Goal: Task Accomplishment & Management: Use online tool/utility

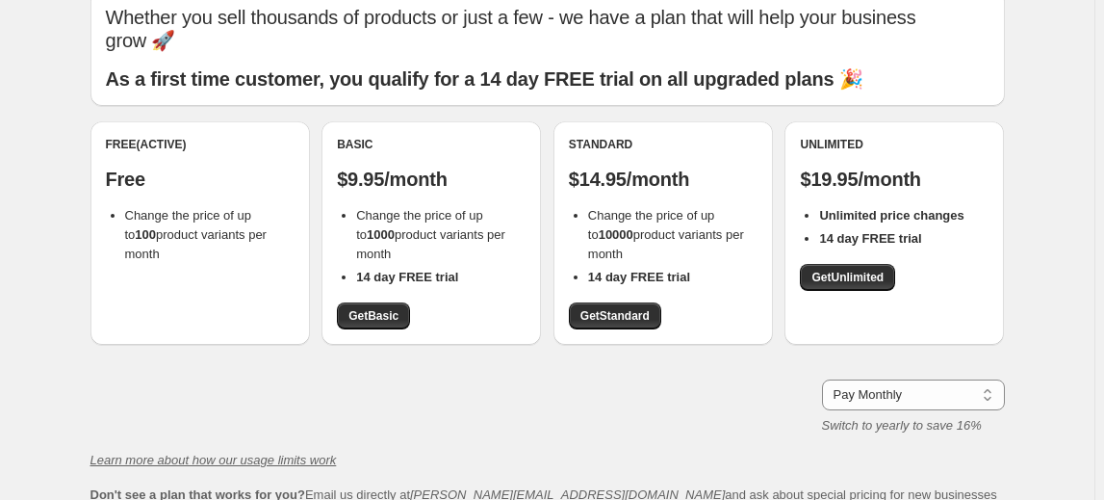
scroll to position [87, 0]
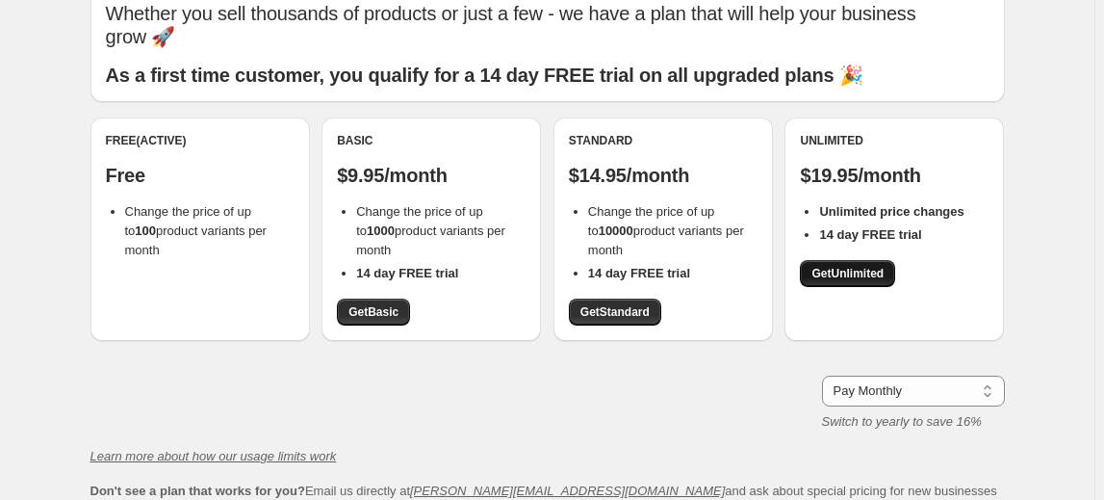
click at [868, 271] on span "Get Unlimited" at bounding box center [848, 273] width 72 height 15
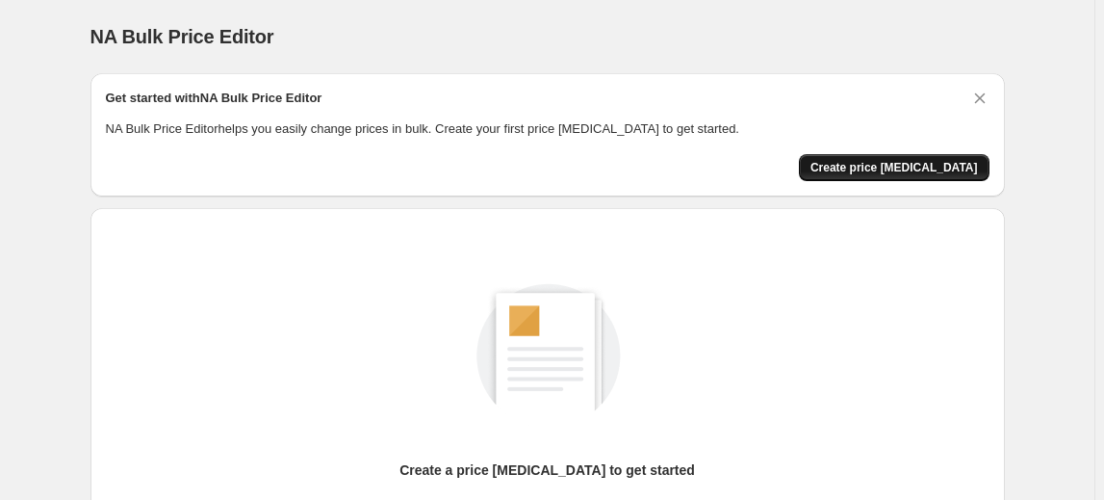
click at [934, 172] on span "Create price [MEDICAL_DATA]" at bounding box center [895, 167] width 168 height 15
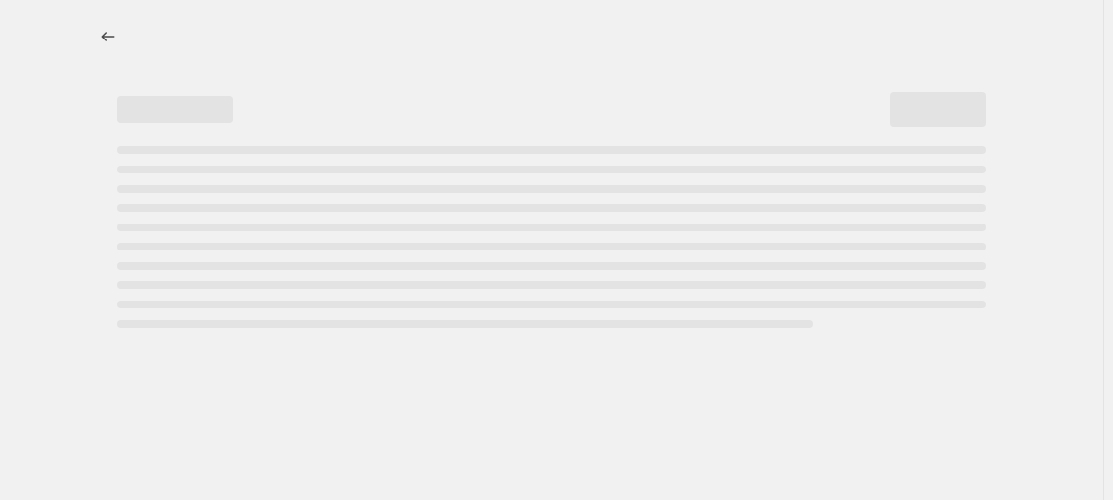
select select "percentage"
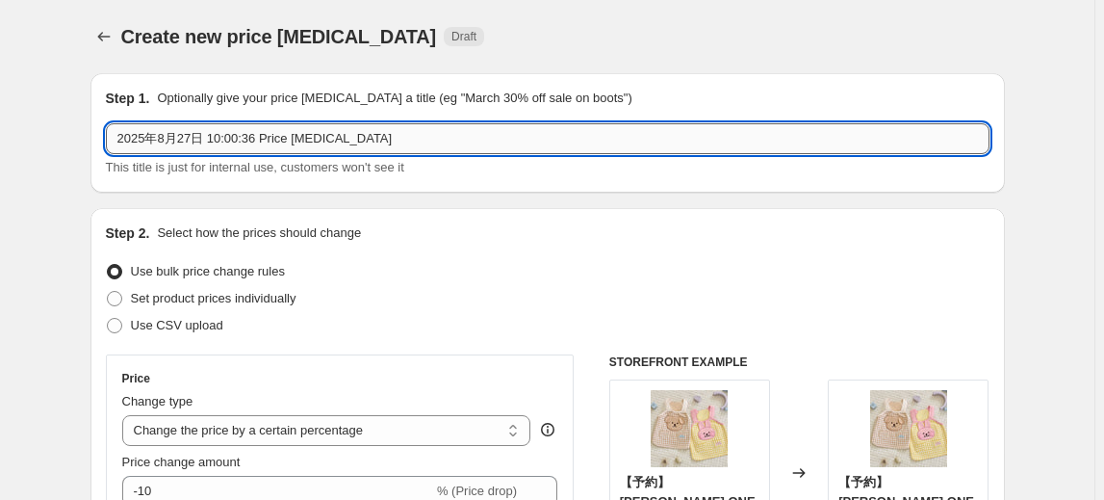
drag, startPoint x: 241, startPoint y: 139, endPoint x: 470, endPoint y: 135, distance: 229.2
click at [454, 142] on input "2025年8月27日 10:00:36 Price [MEDICAL_DATA]" at bounding box center [548, 138] width 884 height 31
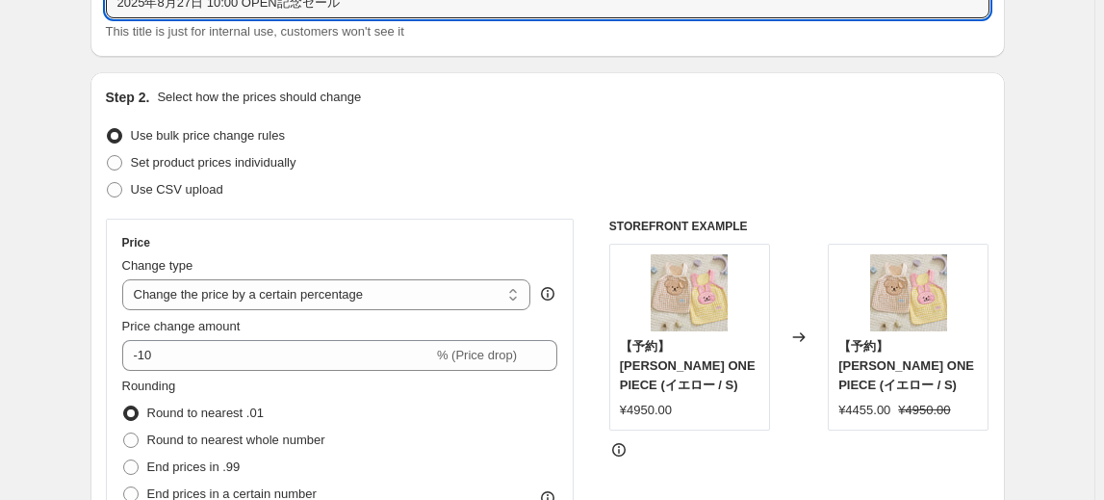
scroll to position [174, 0]
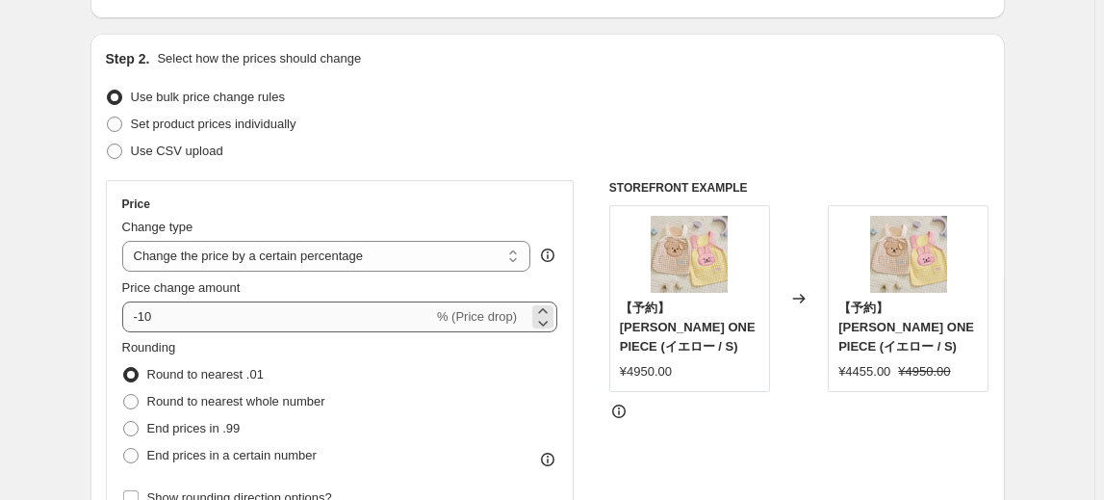
type input "2025年8月27日 10:00 OPEN記念セール"
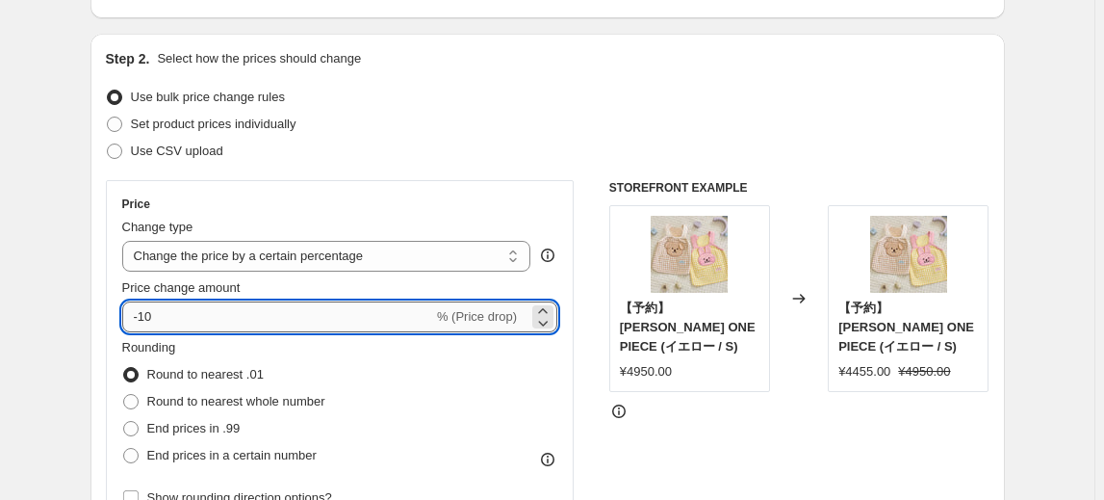
click at [226, 315] on input "-10" at bounding box center [277, 316] width 311 height 31
type input "-1"
type input "-15"
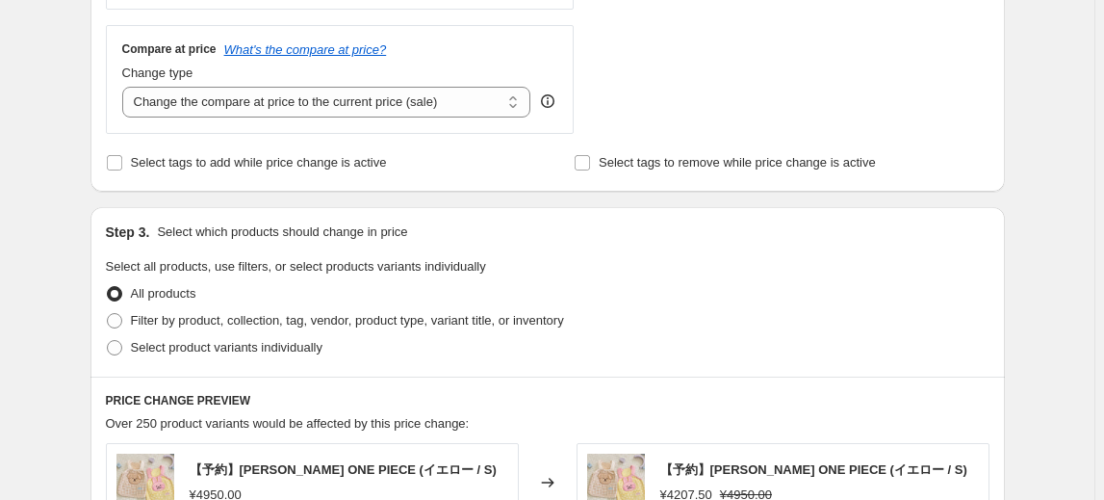
scroll to position [700, 0]
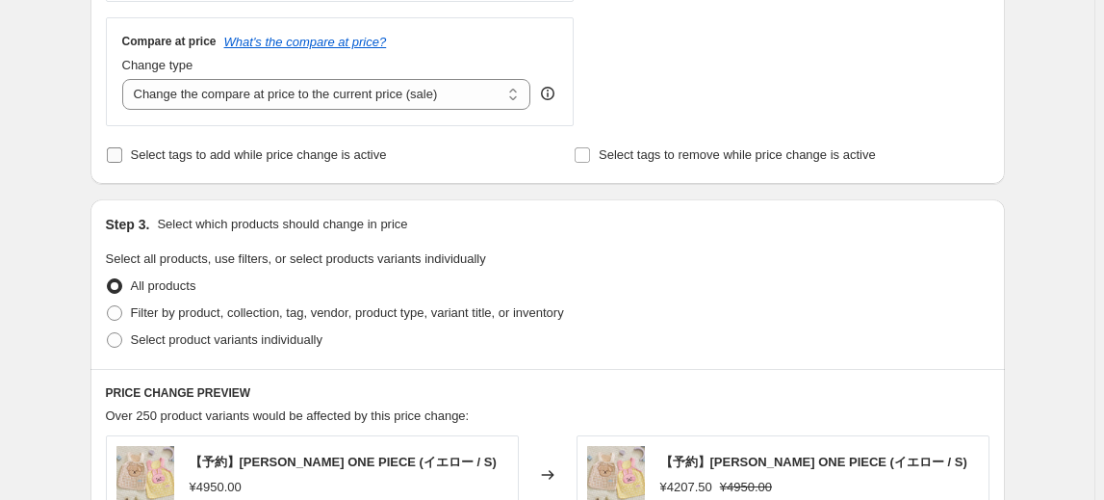
click at [310, 153] on span "Select tags to add while price change is active" at bounding box center [259, 154] width 256 height 14
click at [122, 153] on input "Select tags to add while price change is active" at bounding box center [114, 154] width 15 height 15
checkbox input "true"
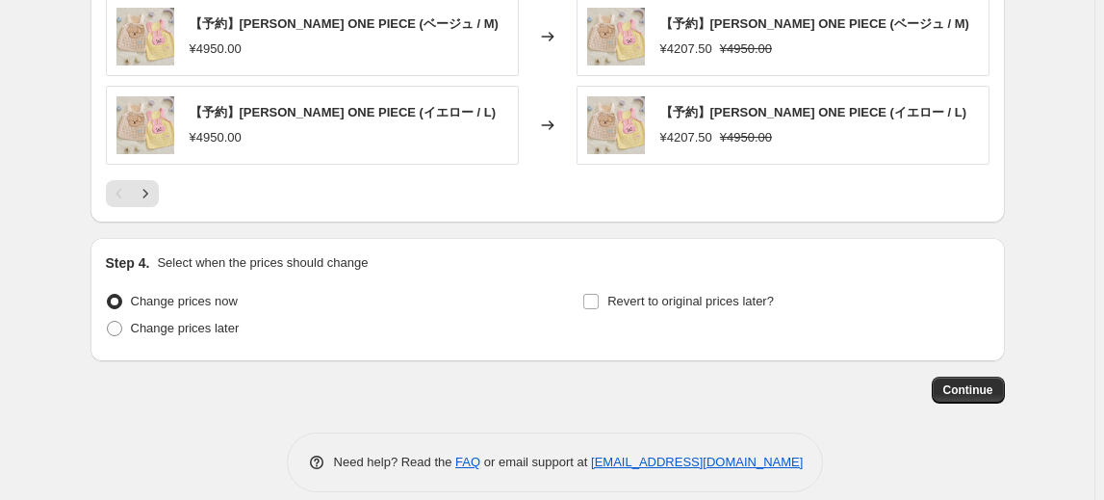
scroll to position [1528, 0]
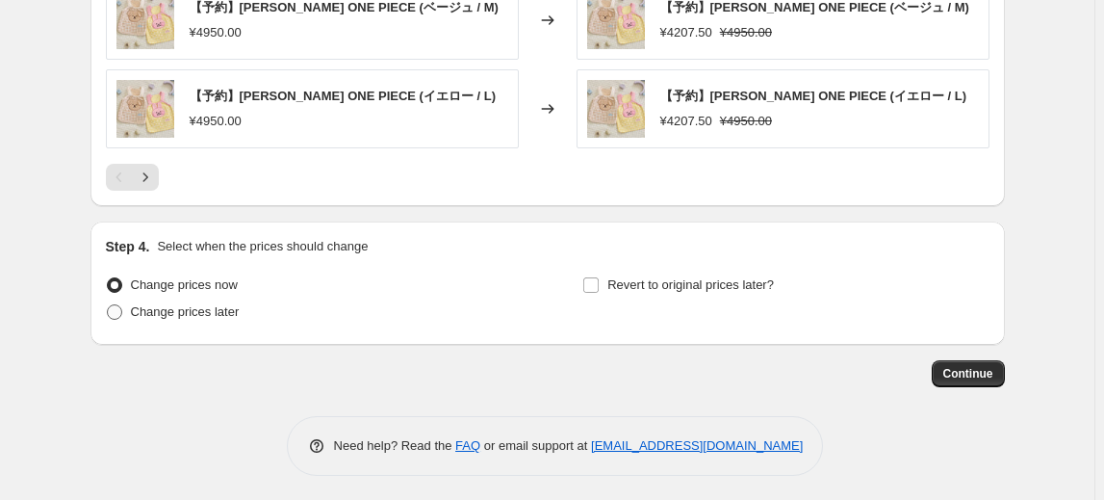
click at [219, 304] on span "Change prices later" at bounding box center [185, 311] width 109 height 14
click at [108, 304] on input "Change prices later" at bounding box center [107, 304] width 1 height 1
radio input "true"
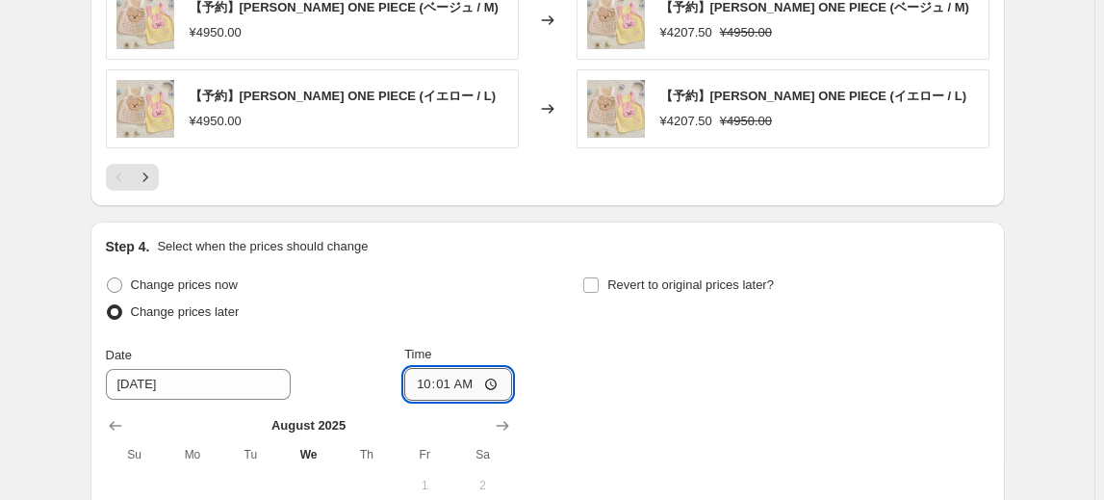
click at [474, 376] on input "10:01" at bounding box center [458, 384] width 108 height 33
click at [478, 377] on input "10:01" at bounding box center [458, 384] width 108 height 33
click at [476, 380] on input "10:01" at bounding box center [458, 384] width 108 height 33
click at [469, 381] on input "10:01" at bounding box center [458, 384] width 108 height 33
type input "10:00"
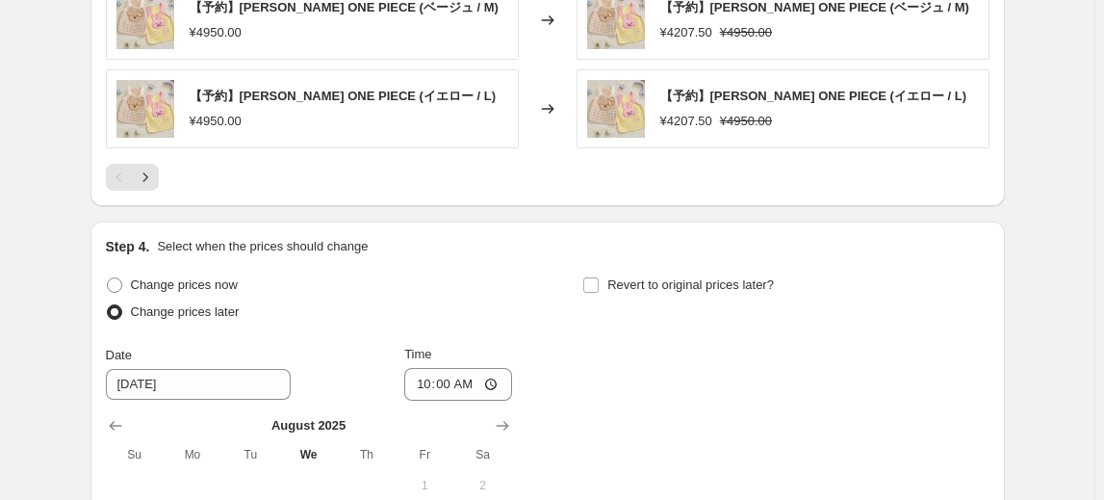
click at [781, 390] on div "Change prices now Change prices later Date [DATE] Time 10:00 [DATE] Su Mo Tu We…" at bounding box center [548, 462] width 884 height 383
click at [672, 287] on span "Revert to original prices later?" at bounding box center [690, 284] width 167 height 14
click at [599, 287] on input "Revert to original prices later?" at bounding box center [590, 284] width 15 height 15
checkbox input "true"
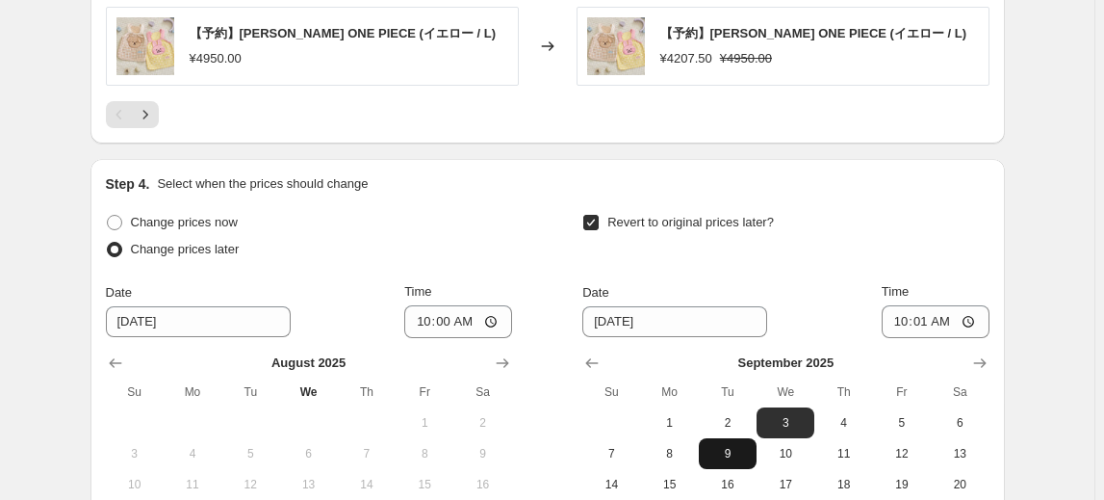
scroll to position [1703, 0]
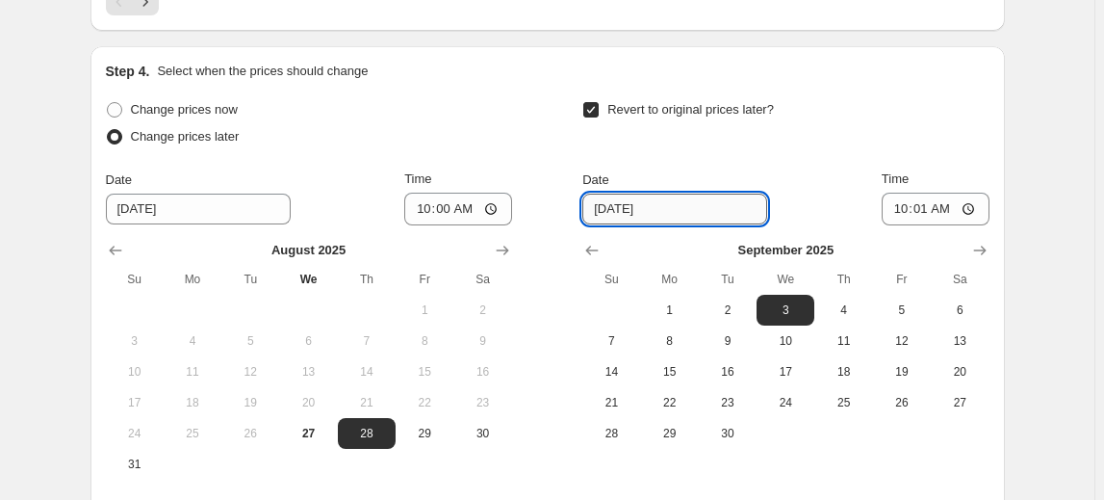
click at [648, 207] on input "[DATE]" at bounding box center [674, 209] width 185 height 31
click at [616, 204] on input "[DATE]" at bounding box center [674, 209] width 185 height 31
type input "[DATE]"
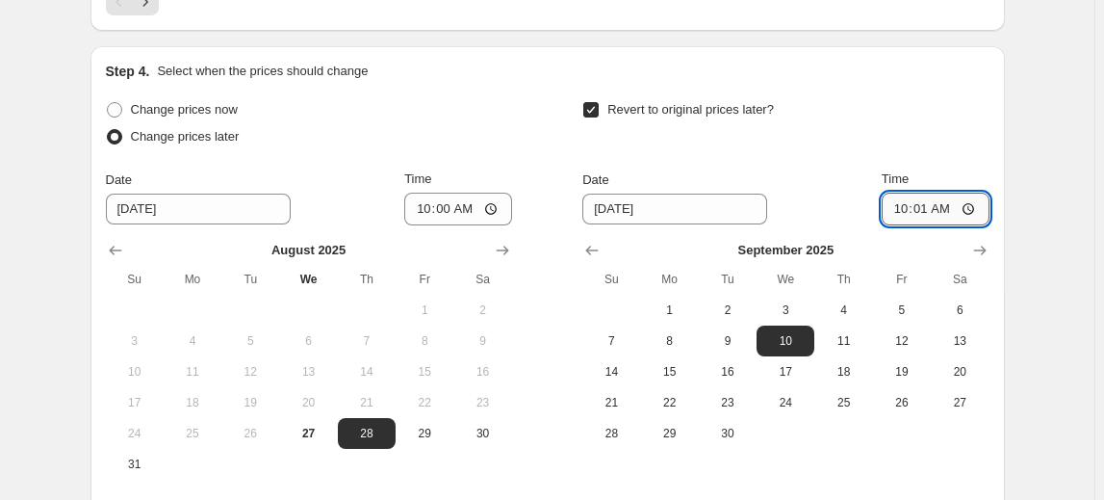
click at [953, 204] on input "10:01" at bounding box center [936, 209] width 108 height 33
click at [936, 204] on input "10:01" at bounding box center [936, 209] width 108 height 33
click at [934, 207] on input "10:01" at bounding box center [936, 209] width 108 height 33
type input "23:59"
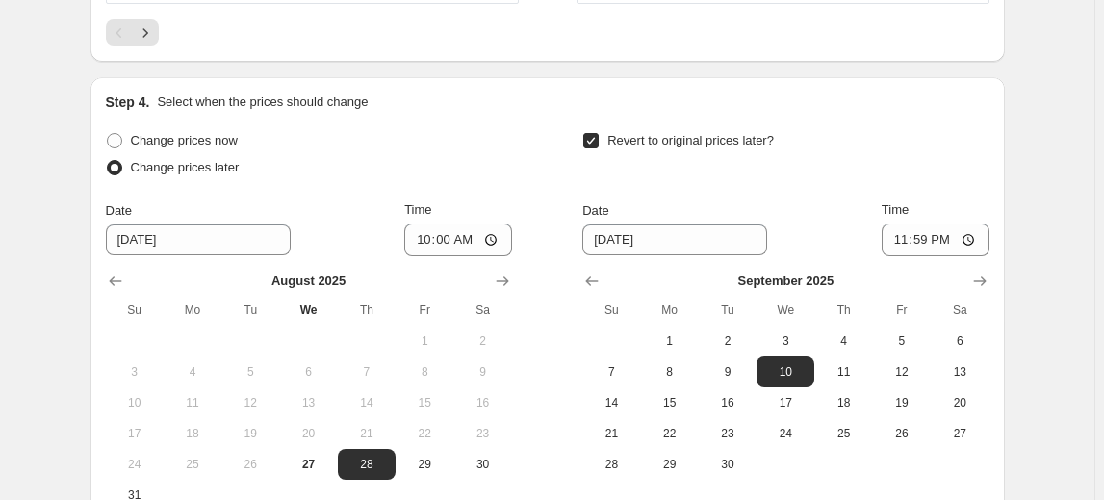
scroll to position [1888, 0]
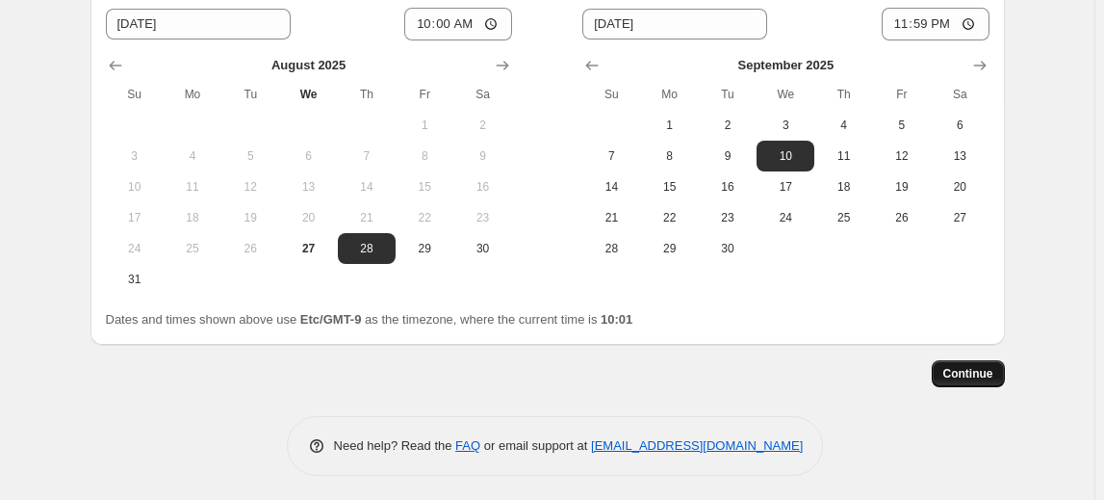
click at [986, 371] on span "Continue" at bounding box center [968, 373] width 50 height 15
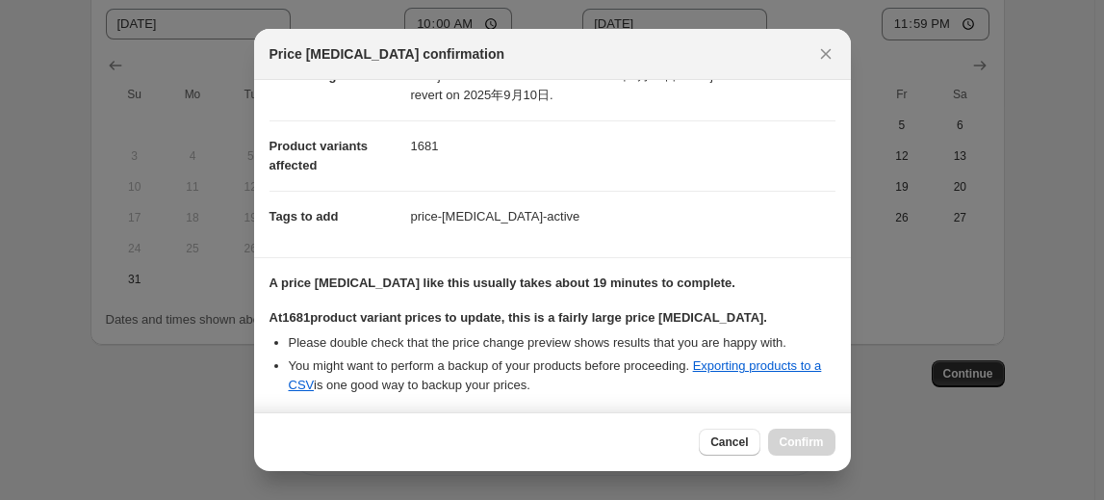
scroll to position [342, 0]
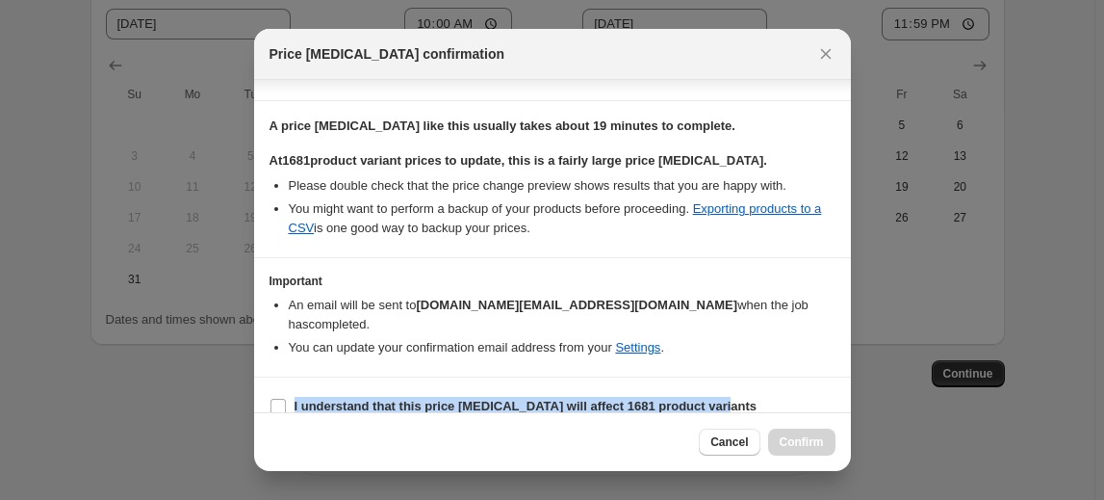
drag, startPoint x: 294, startPoint y: 384, endPoint x: 726, endPoint y: 389, distance: 432.3
click at [726, 389] on section "I understand that this price [MEDICAL_DATA] will affect 1681 product variants" at bounding box center [552, 406] width 597 height 58
copy b "I understand that this price [MEDICAL_DATA] will affect 1681 product variants"
drag, startPoint x: 282, startPoint y: 381, endPoint x: 418, endPoint y: 405, distance: 137.9
click at [282, 399] on input "I understand that this price [MEDICAL_DATA] will affect 1681 product variants" at bounding box center [278, 406] width 15 height 15
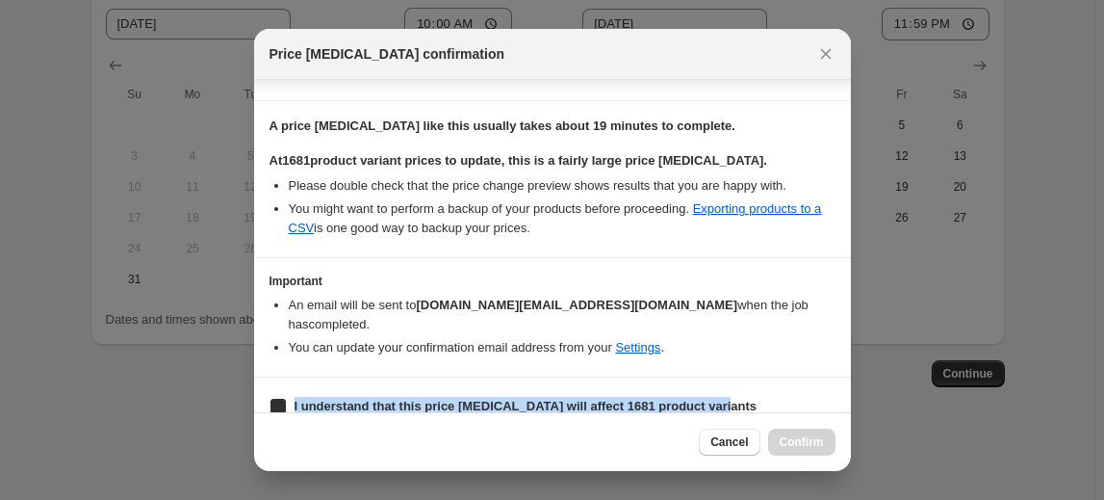
checkbox input "true"
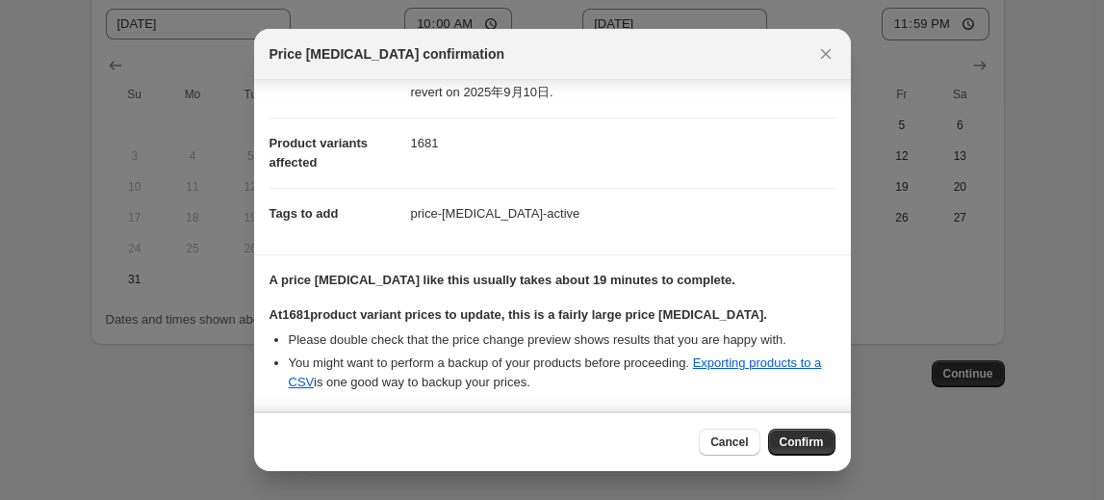
scroll to position [167, 0]
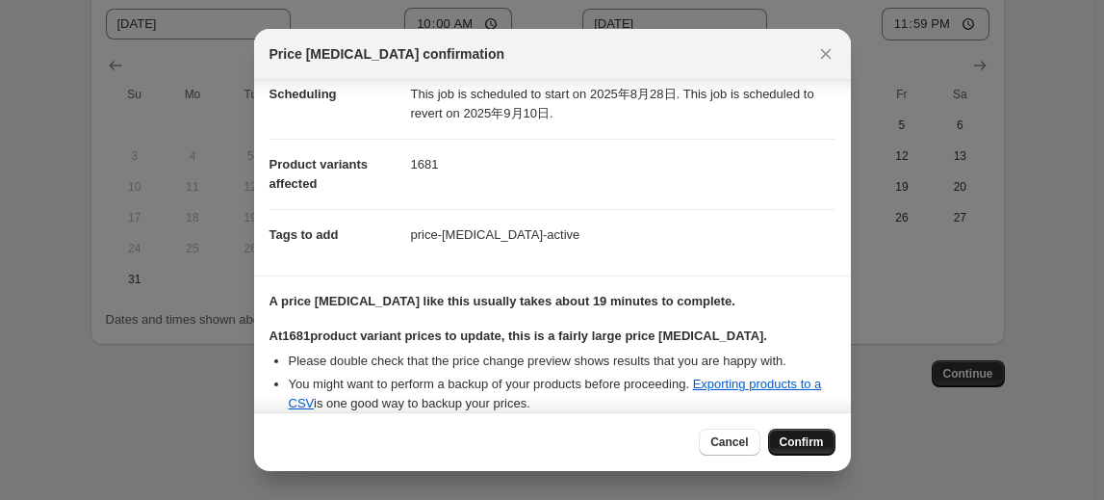
click at [795, 439] on span "Confirm" at bounding box center [802, 441] width 44 height 15
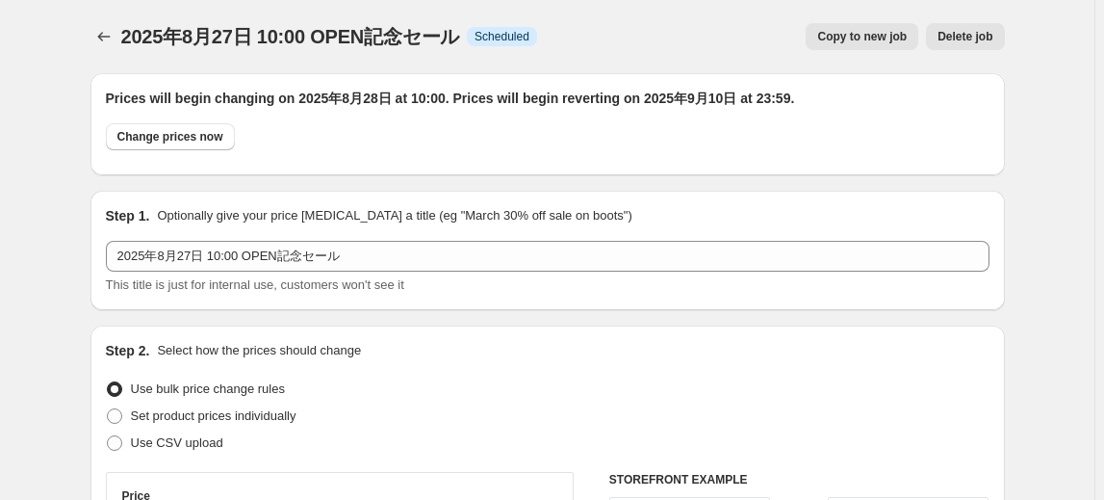
scroll to position [1888, 0]
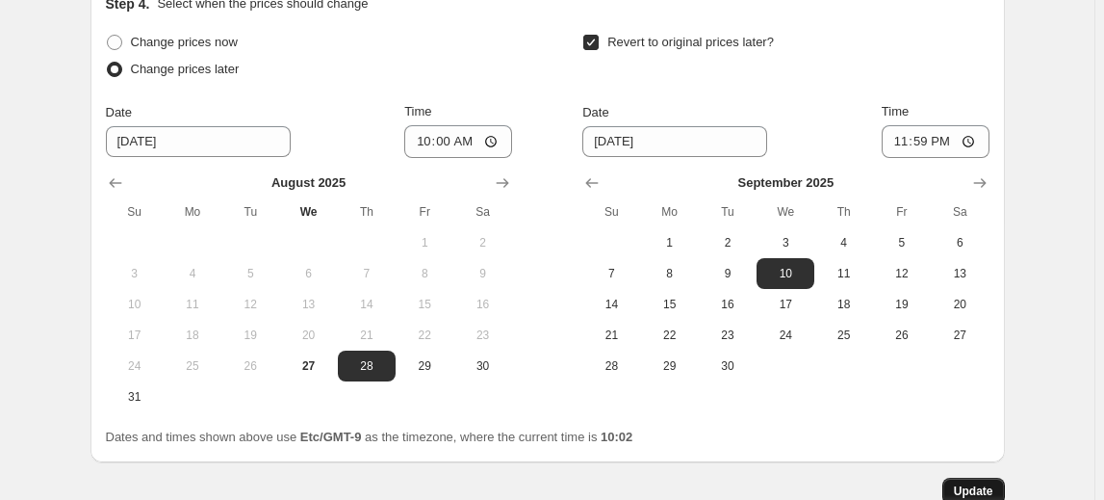
click at [973, 483] on span "Update" at bounding box center [973, 490] width 39 height 15
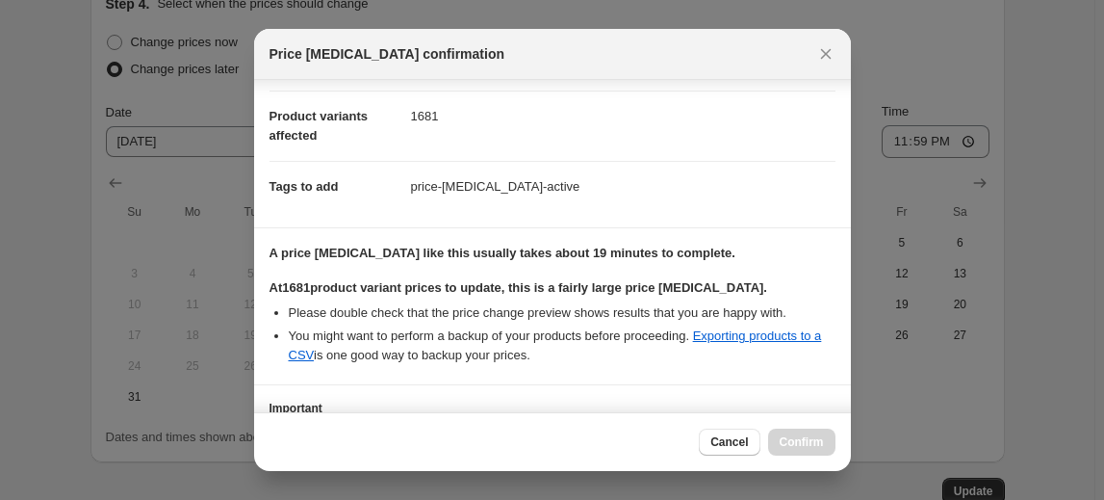
scroll to position [342, 0]
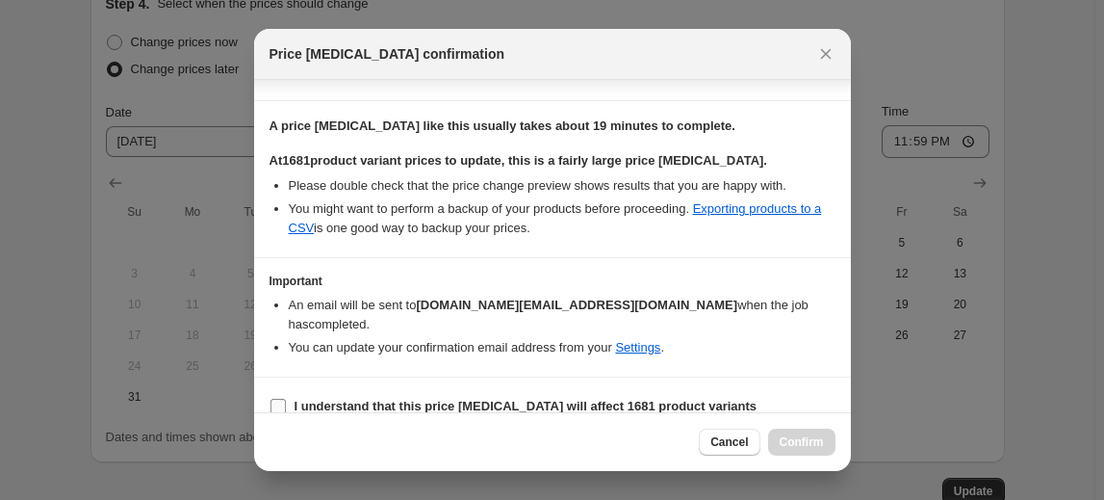
click at [418, 399] on b "I understand that this price [MEDICAL_DATA] will affect 1681 product variants" at bounding box center [526, 406] width 463 height 14
click at [286, 399] on input "I understand that this price [MEDICAL_DATA] will affect 1681 product variants" at bounding box center [278, 406] width 15 height 15
checkbox input "true"
click at [809, 441] on span "Confirm" at bounding box center [802, 441] width 44 height 15
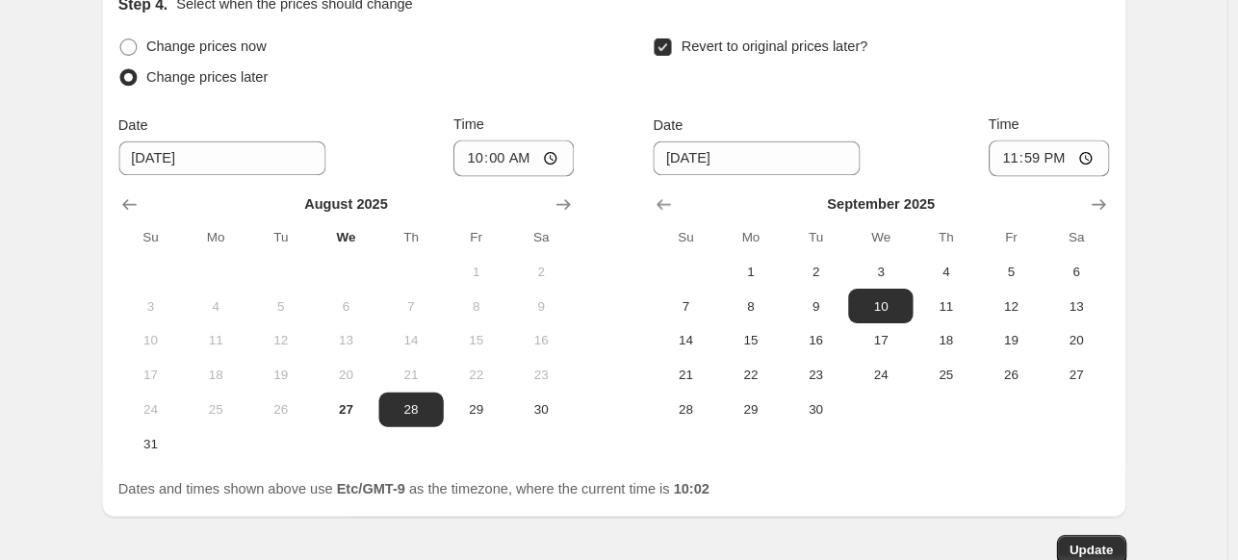
scroll to position [1888, 0]
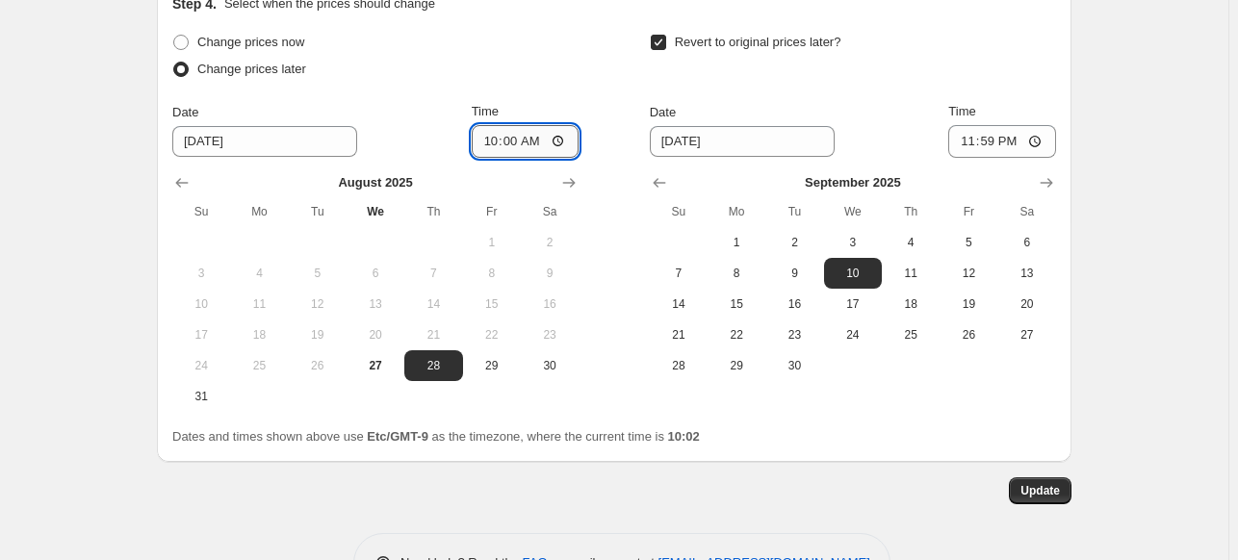
click at [560, 138] on input "10:00" at bounding box center [526, 141] width 108 height 33
type input "10:03"
click at [1048, 478] on button "Update" at bounding box center [1040, 491] width 63 height 27
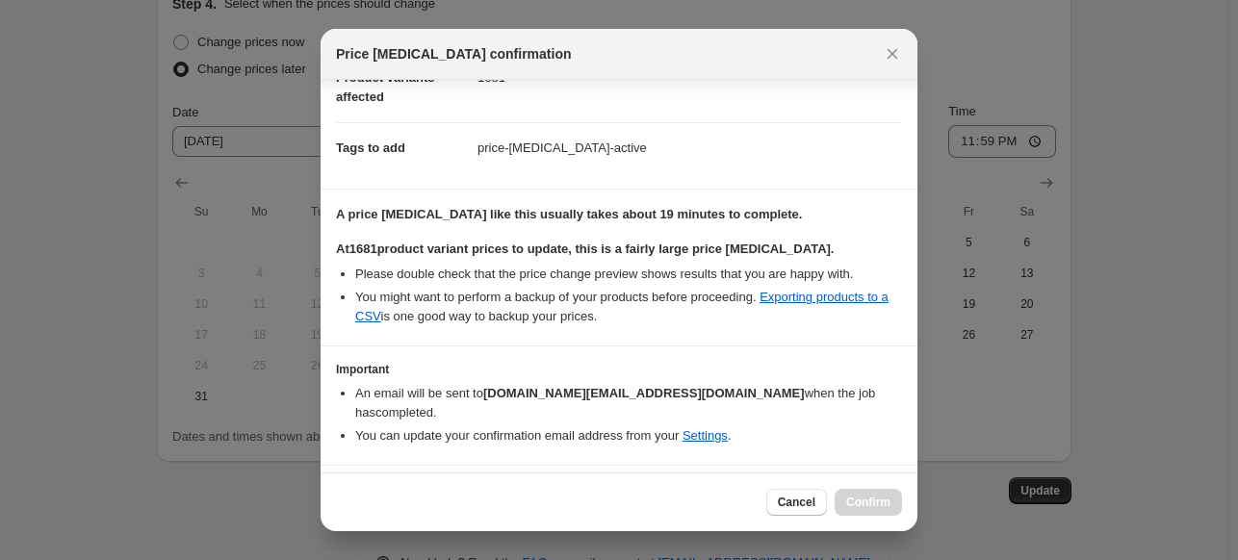
scroll to position [282, 0]
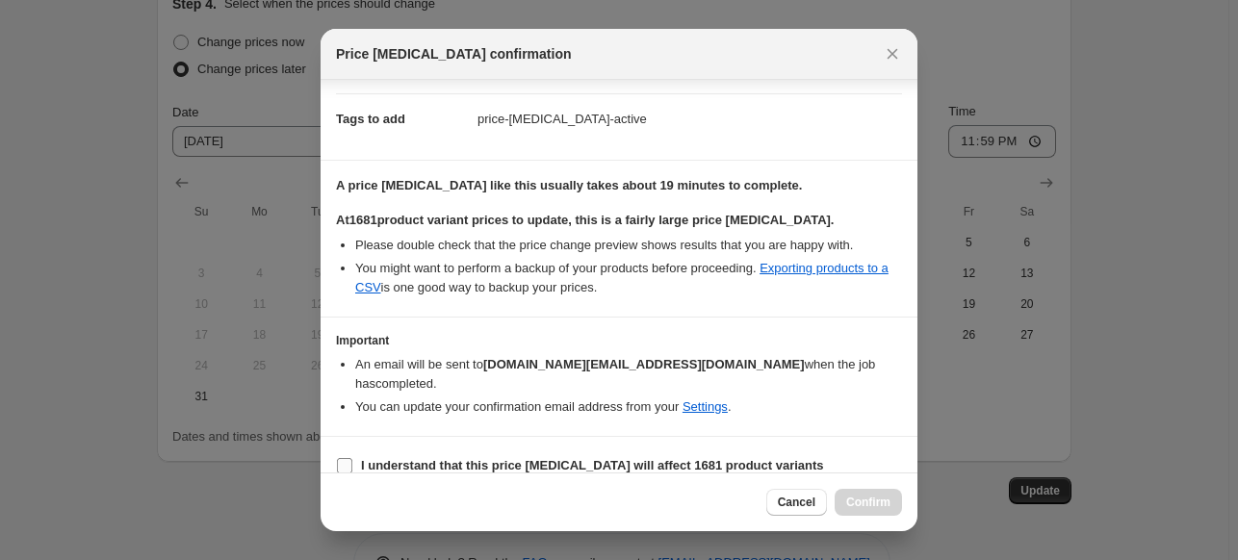
click at [532, 458] on b "I understand that this price [MEDICAL_DATA] will affect 1681 product variants" at bounding box center [592, 465] width 463 height 14
click at [352, 458] on input "I understand that this price [MEDICAL_DATA] will affect 1681 product variants" at bounding box center [344, 465] width 15 height 15
checkbox input "true"
drag, startPoint x: 763, startPoint y: 503, endPoint x: 942, endPoint y: 506, distance: 178.1
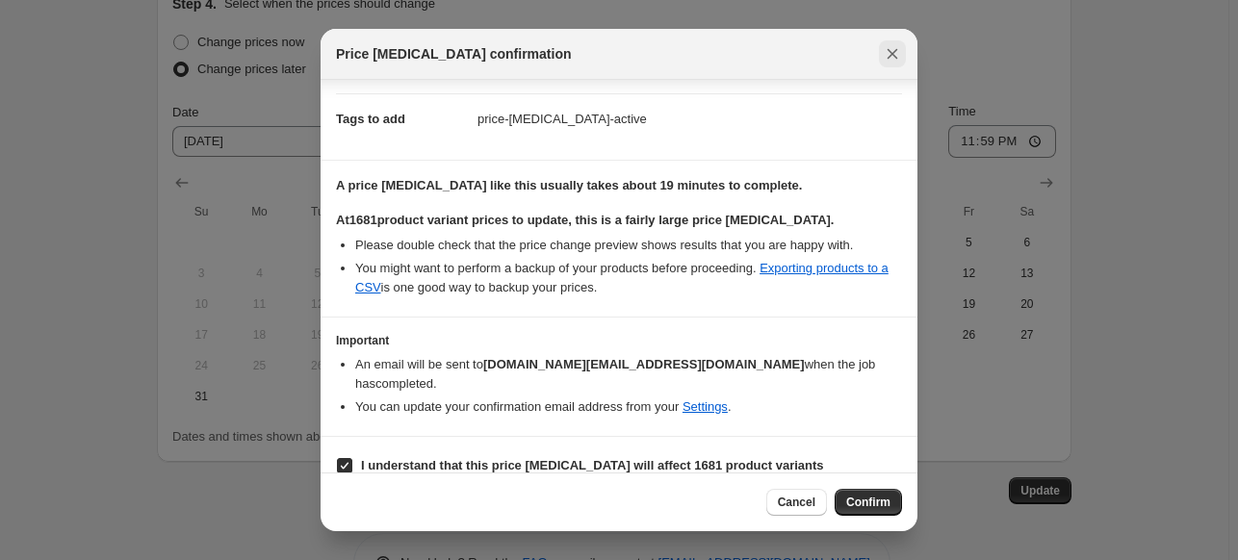
click at [890, 56] on icon "Close" at bounding box center [893, 54] width 11 height 11
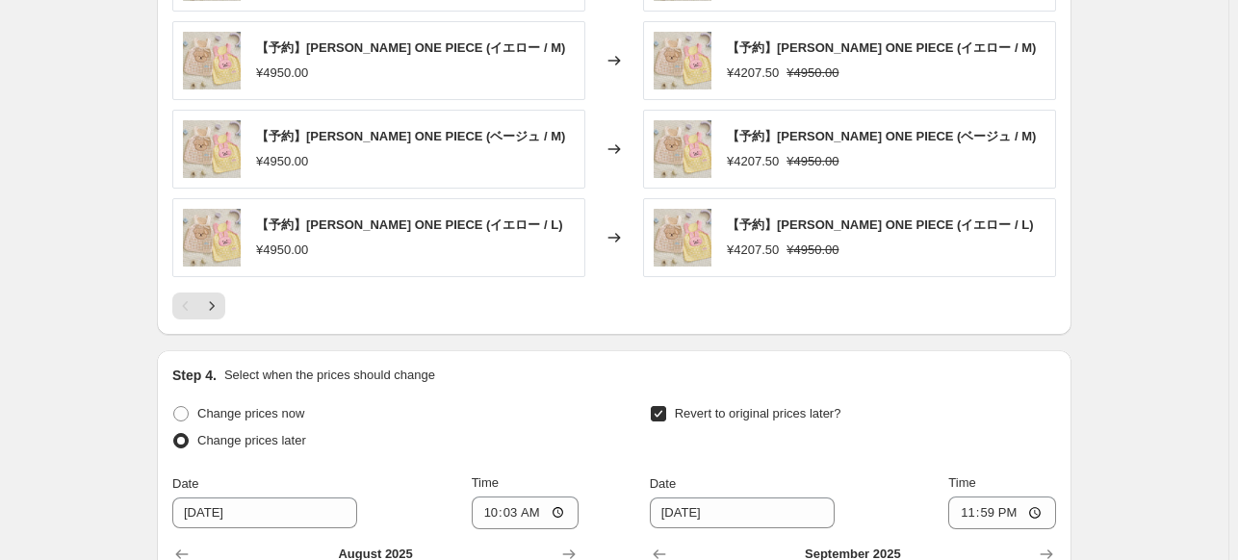
scroll to position [1599, 0]
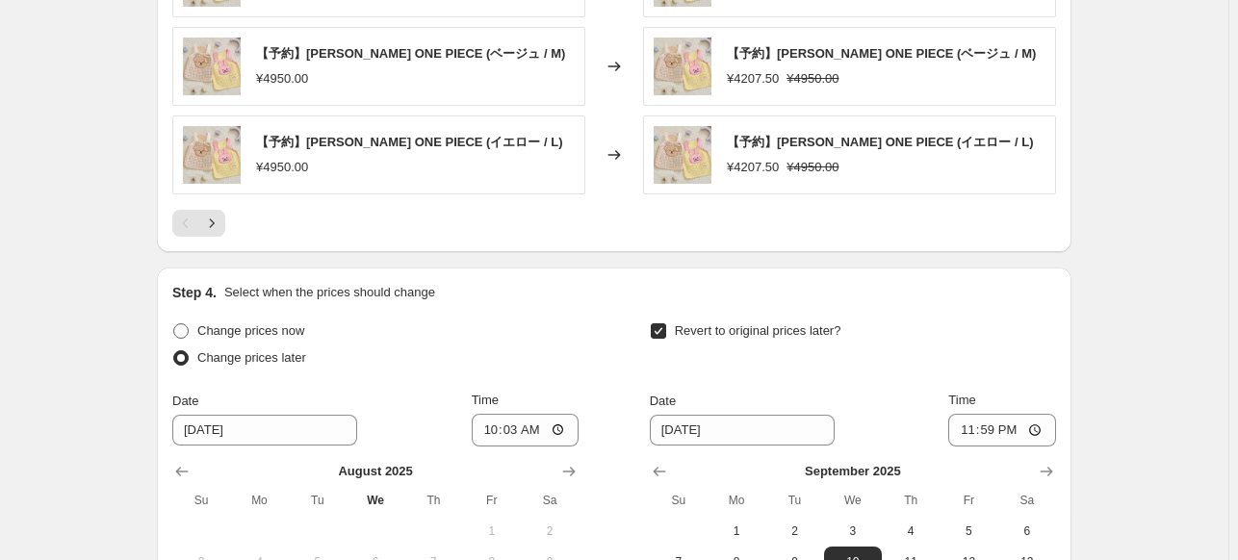
click at [234, 326] on span "Change prices now" at bounding box center [250, 330] width 107 height 14
click at [174, 324] on input "Change prices now" at bounding box center [173, 323] width 1 height 1
radio input "true"
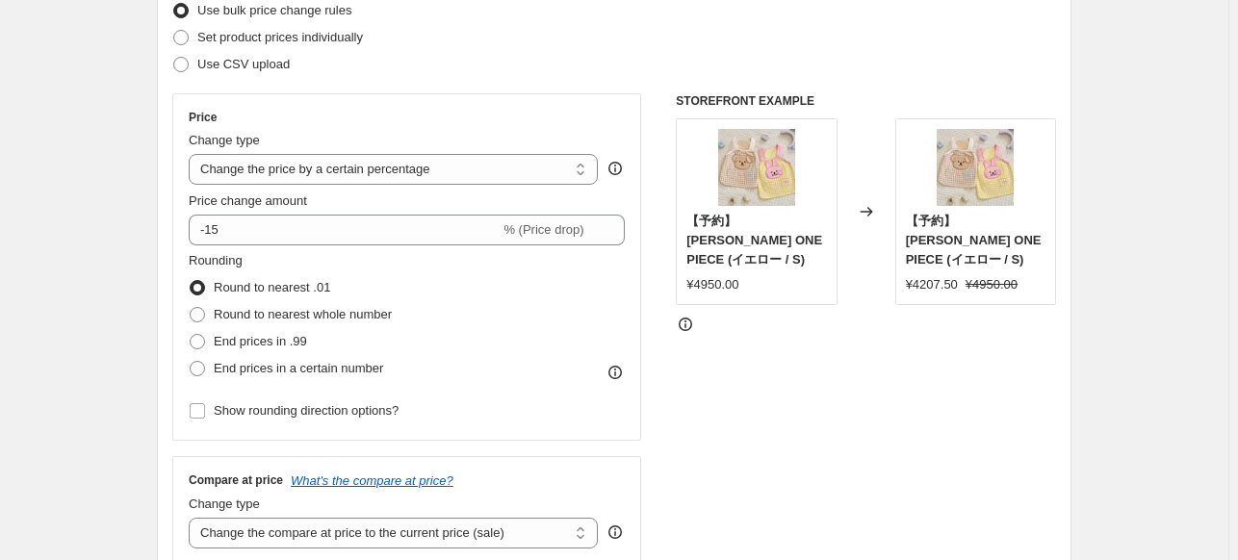
scroll to position [1917, 0]
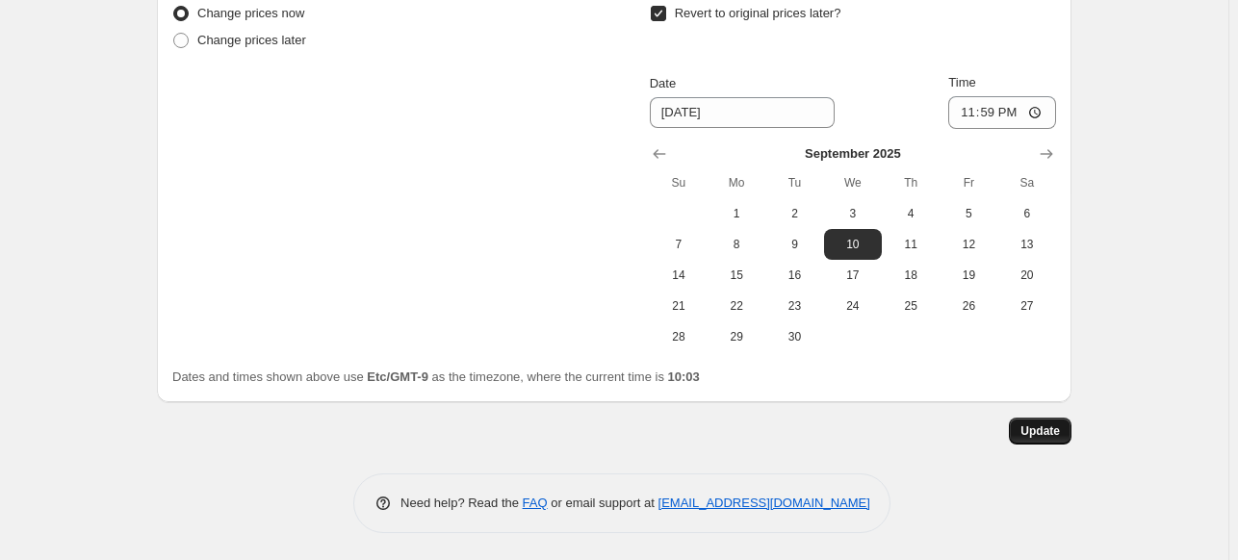
click at [1038, 441] on button "Update" at bounding box center [1040, 431] width 63 height 27
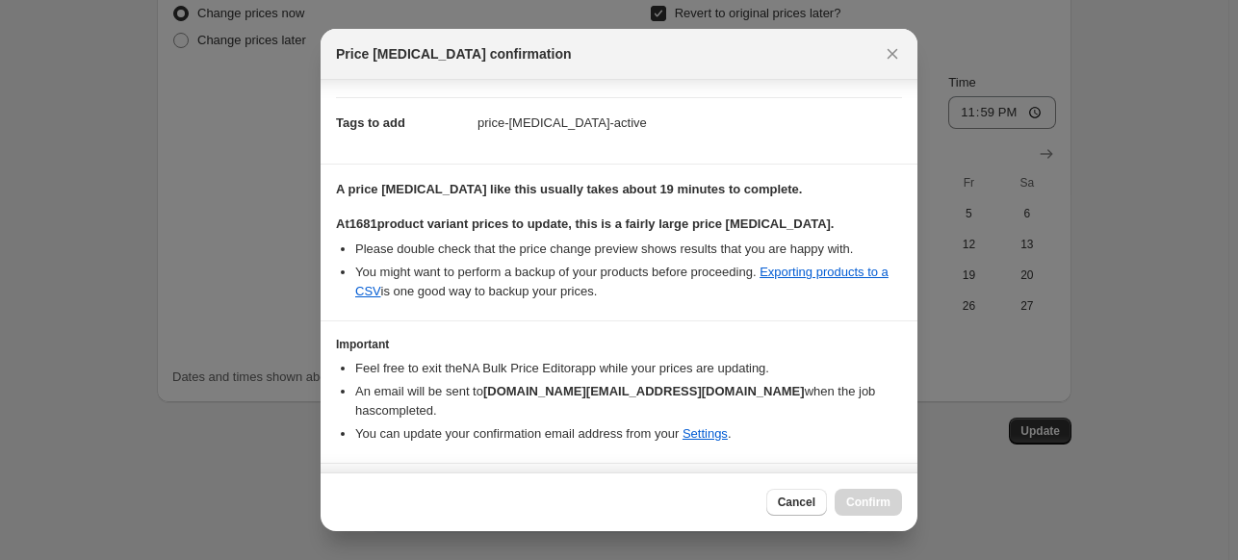
scroll to position [305, 0]
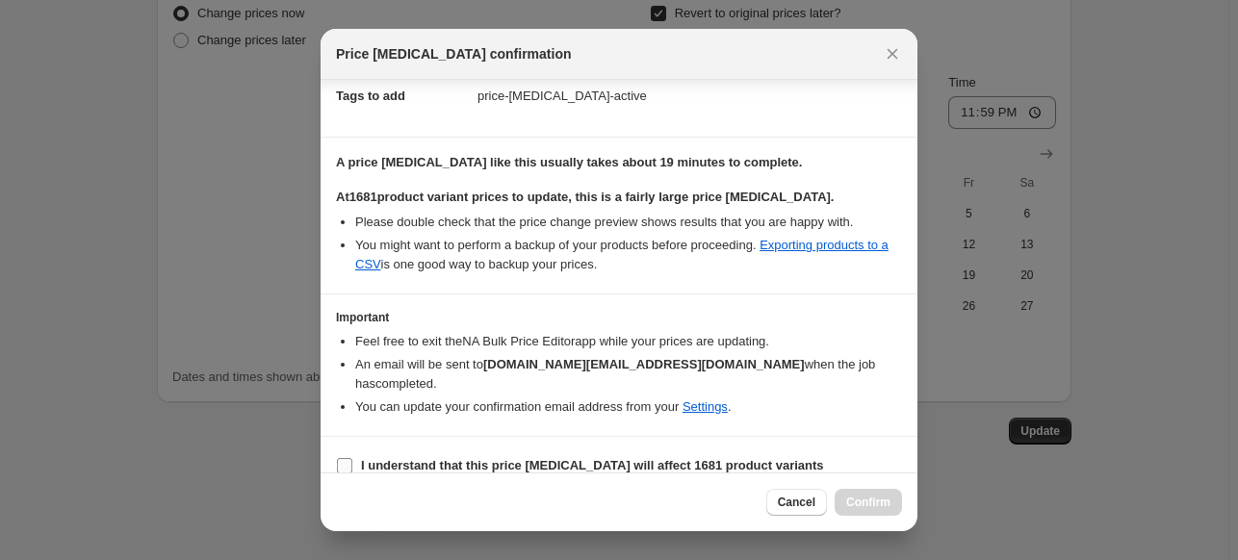
click at [648, 452] on label "I understand that this price [MEDICAL_DATA] will affect 1681 product variants" at bounding box center [580, 465] width 488 height 27
click at [352, 458] on input "I understand that this price [MEDICAL_DATA] will affect 1681 product variants" at bounding box center [344, 465] width 15 height 15
checkbox input "true"
click at [850, 494] on button "Confirm" at bounding box center [868, 502] width 67 height 27
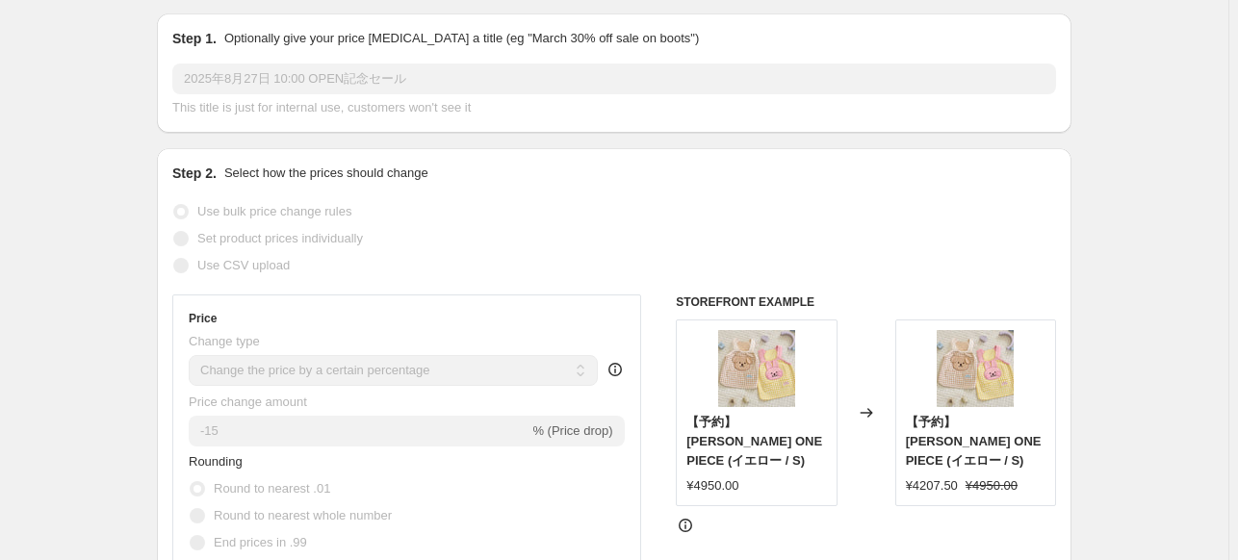
scroll to position [0, 0]
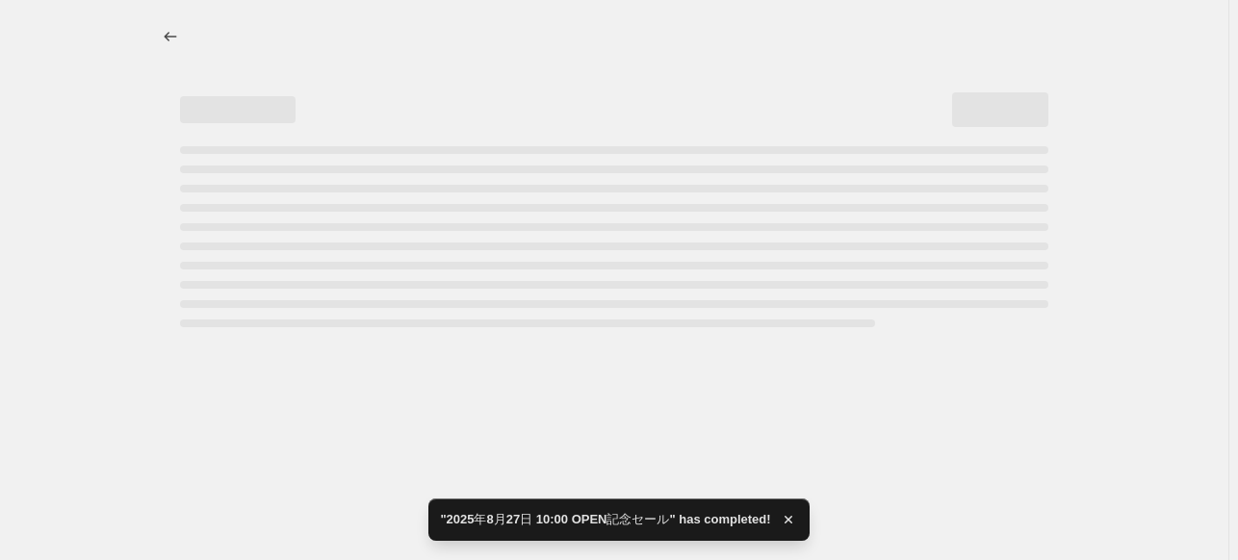
select select "percentage"
